Goal: Transaction & Acquisition: Purchase product/service

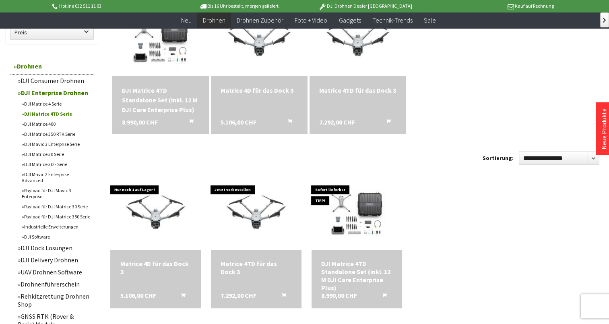
click at [37, 163] on link "DJI Matrice 3D - Serie" at bounding box center [56, 164] width 76 height 10
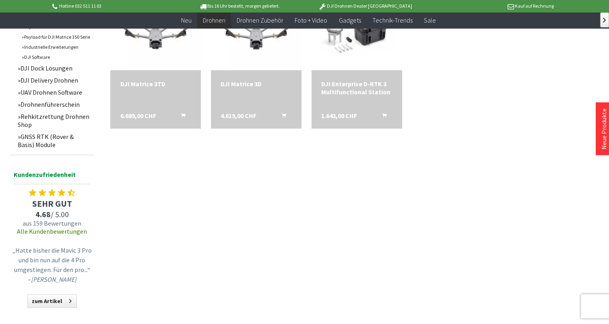
scroll to position [242, 0]
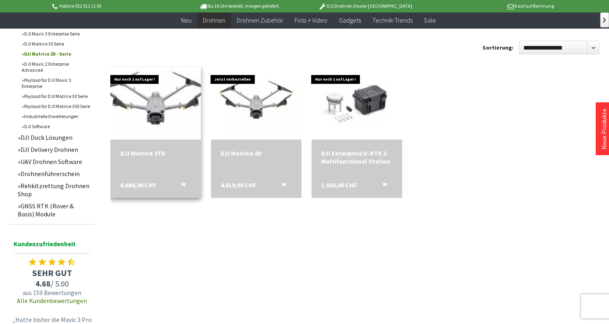
click at [167, 99] on img at bounding box center [156, 103] width 127 height 91
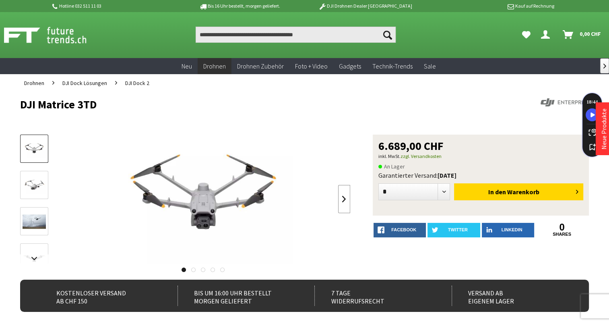
click at [344, 202] on link at bounding box center [344, 199] width 12 height 28
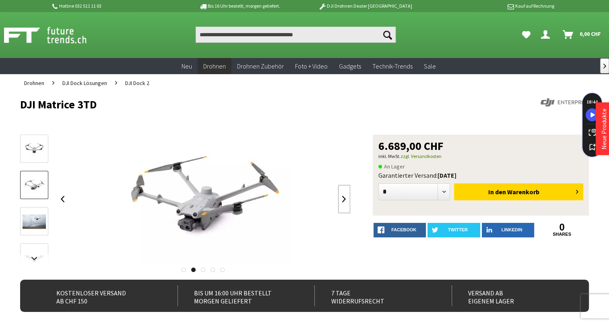
click at [344, 202] on link at bounding box center [344, 199] width 12 height 28
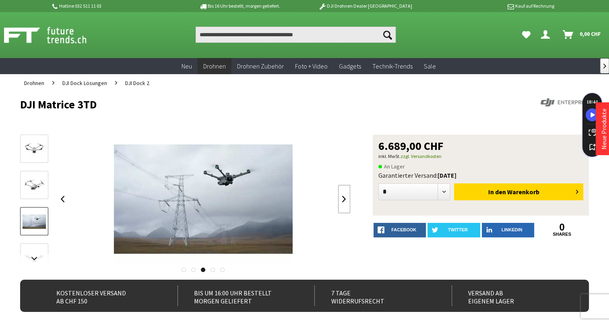
click at [344, 202] on link at bounding box center [344, 199] width 12 height 28
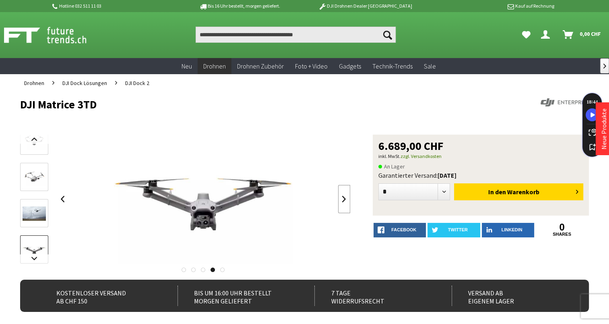
click at [344, 202] on link at bounding box center [344, 199] width 12 height 28
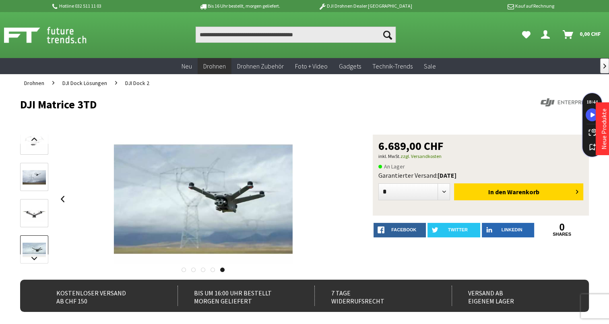
click at [344, 202] on div at bounding box center [203, 198] width 294 height 129
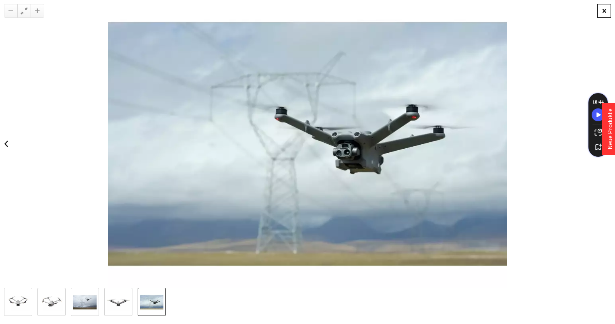
click at [603, 13] on div at bounding box center [604, 11] width 14 height 14
